Goal: Navigation & Orientation: Find specific page/section

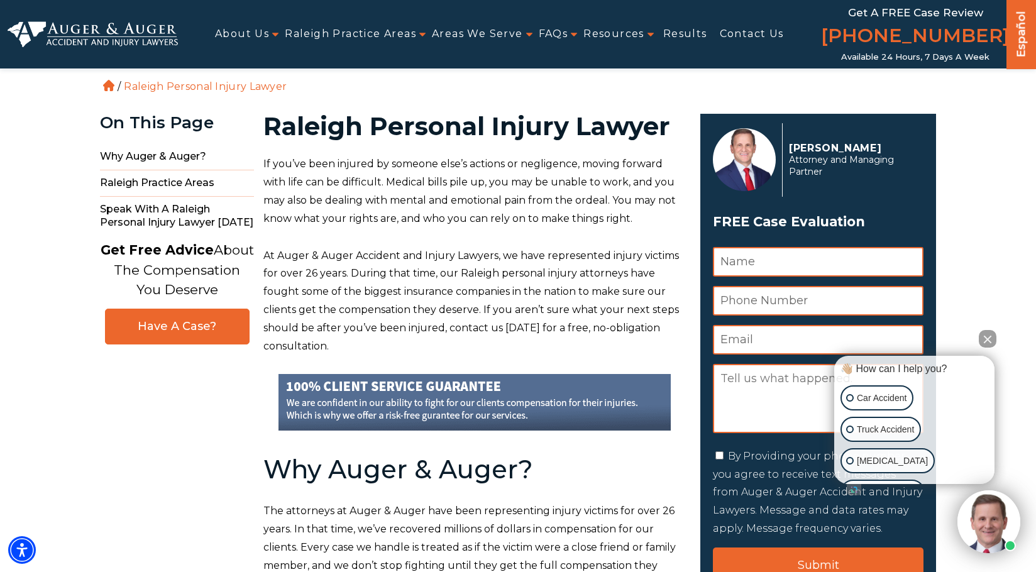
click at [111, 28] on img at bounding box center [93, 34] width 170 height 26
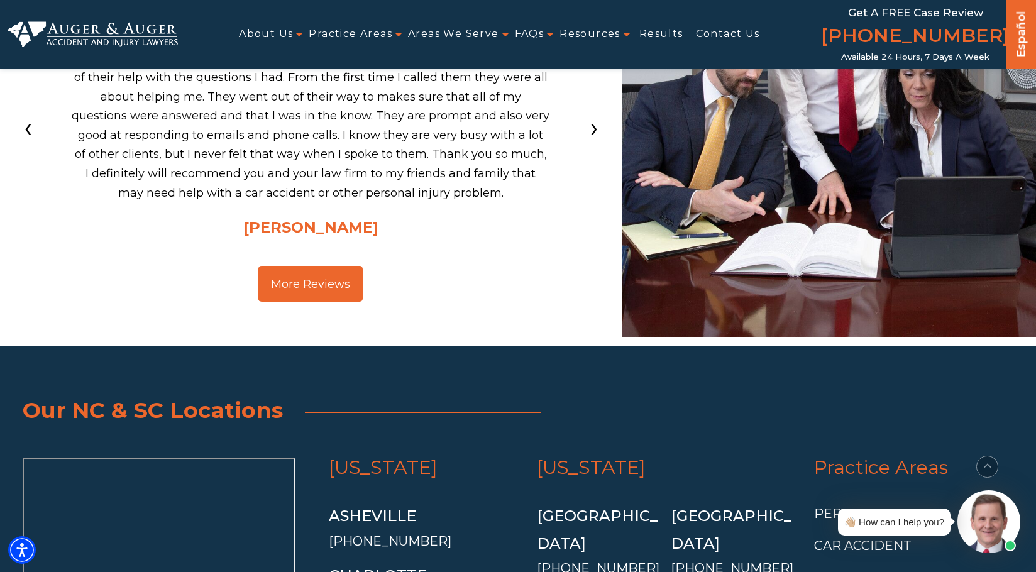
scroll to position [4024, 0]
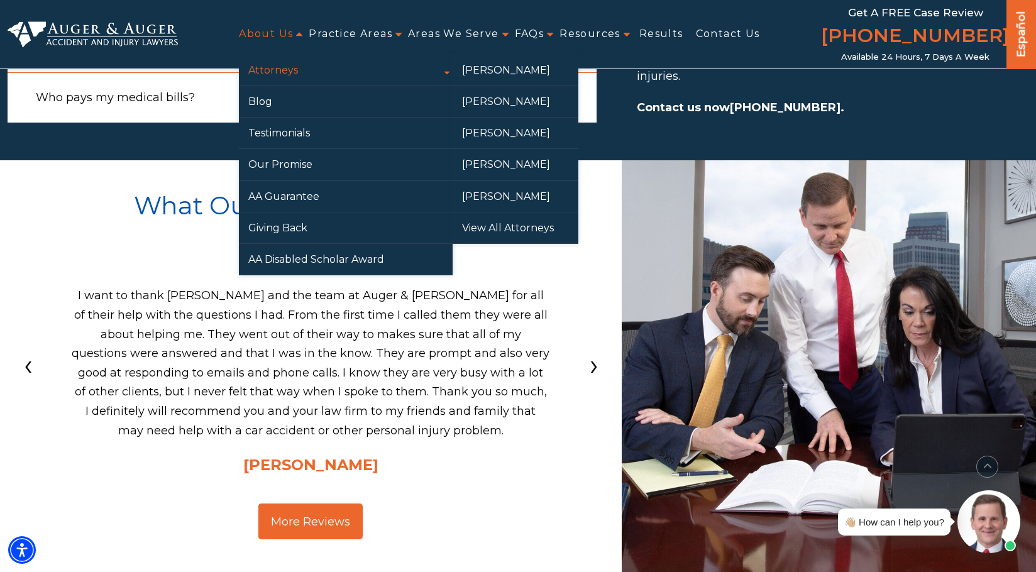
click at [272, 61] on link "Attorneys" at bounding box center [346, 70] width 214 height 31
